Goal: Navigation & Orientation: Find specific page/section

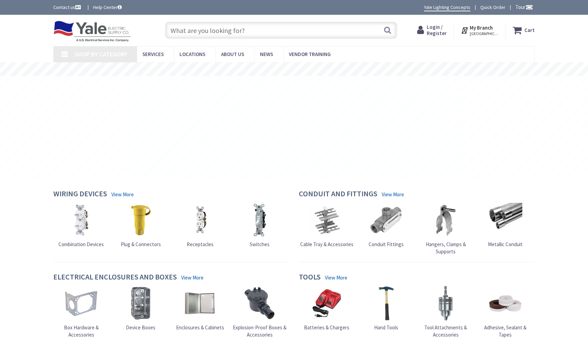
type input "[PERSON_NAME][GEOGRAPHIC_DATA][PERSON_NAME][STREET_ADDRESS][PERSON_NAME][GEOGRA…"
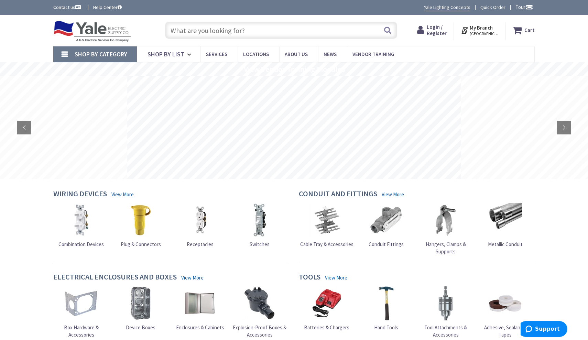
click at [103, 29] on img at bounding box center [92, 31] width 78 height 21
click at [160, 61] on link "Shop By List" at bounding box center [169, 54] width 64 height 16
click at [160, 59] on link "Shop By List" at bounding box center [169, 54] width 64 height 16
click at [485, 8] on link "Quick Order" at bounding box center [492, 7] width 25 height 7
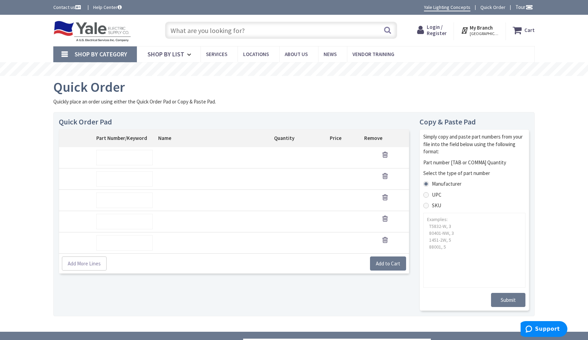
click at [85, 29] on img at bounding box center [92, 31] width 78 height 21
click at [67, 29] on img at bounding box center [92, 31] width 78 height 21
click at [62, 27] on img at bounding box center [92, 31] width 78 height 21
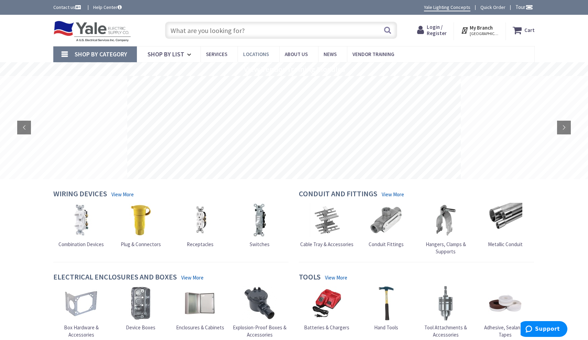
click at [260, 53] on span "Locations" at bounding box center [256, 54] width 26 height 7
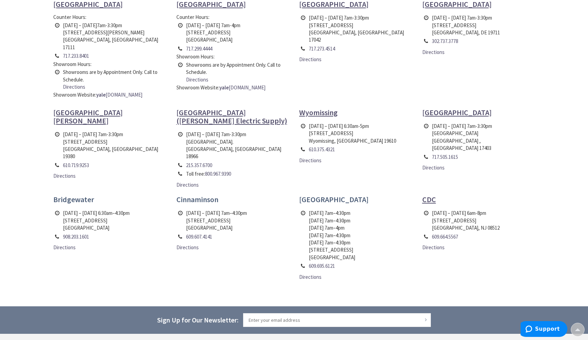
scroll to position [271, 0]
